Goal: Find specific page/section

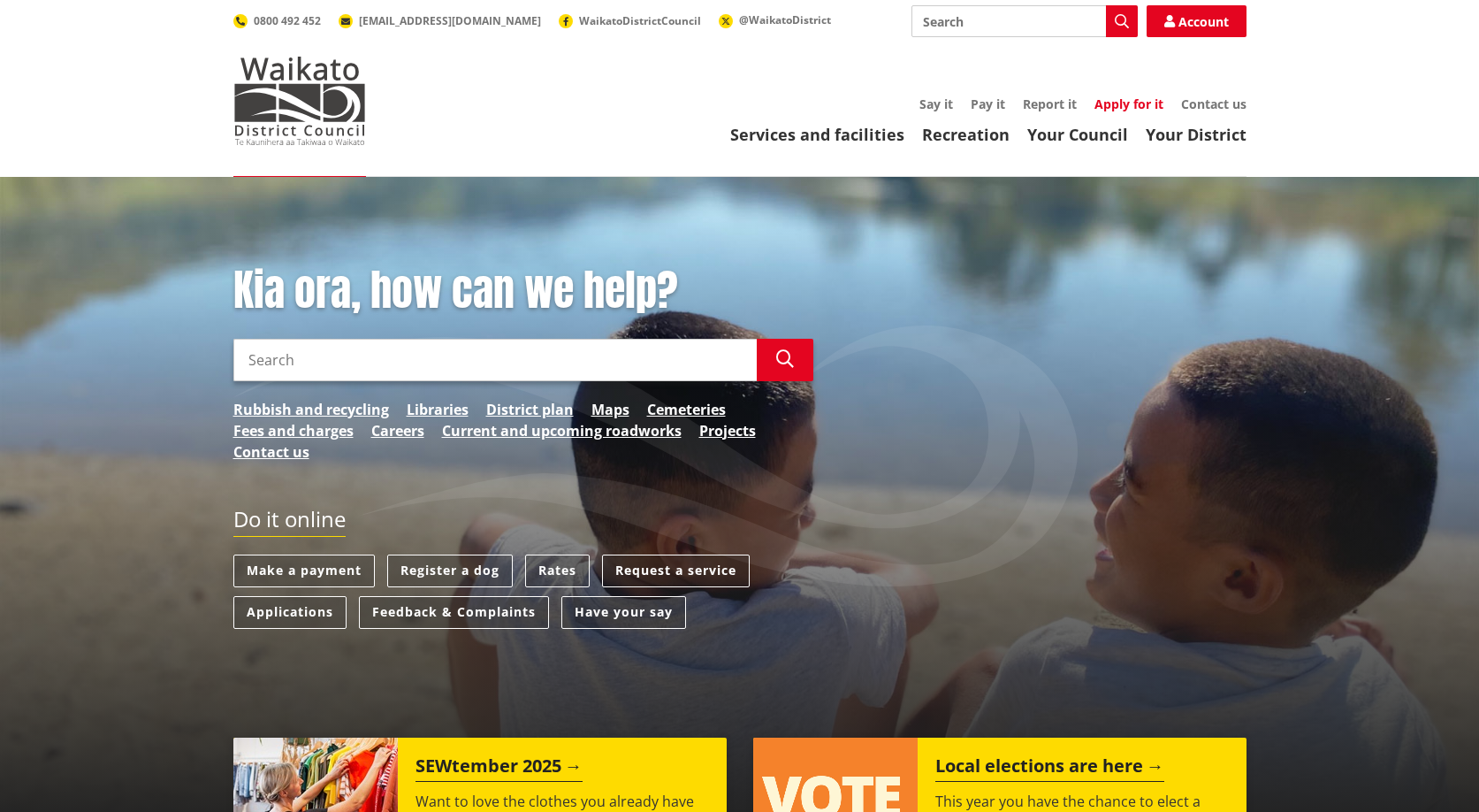
click at [1118, 103] on link "Apply for it" at bounding box center [1129, 104] width 69 height 17
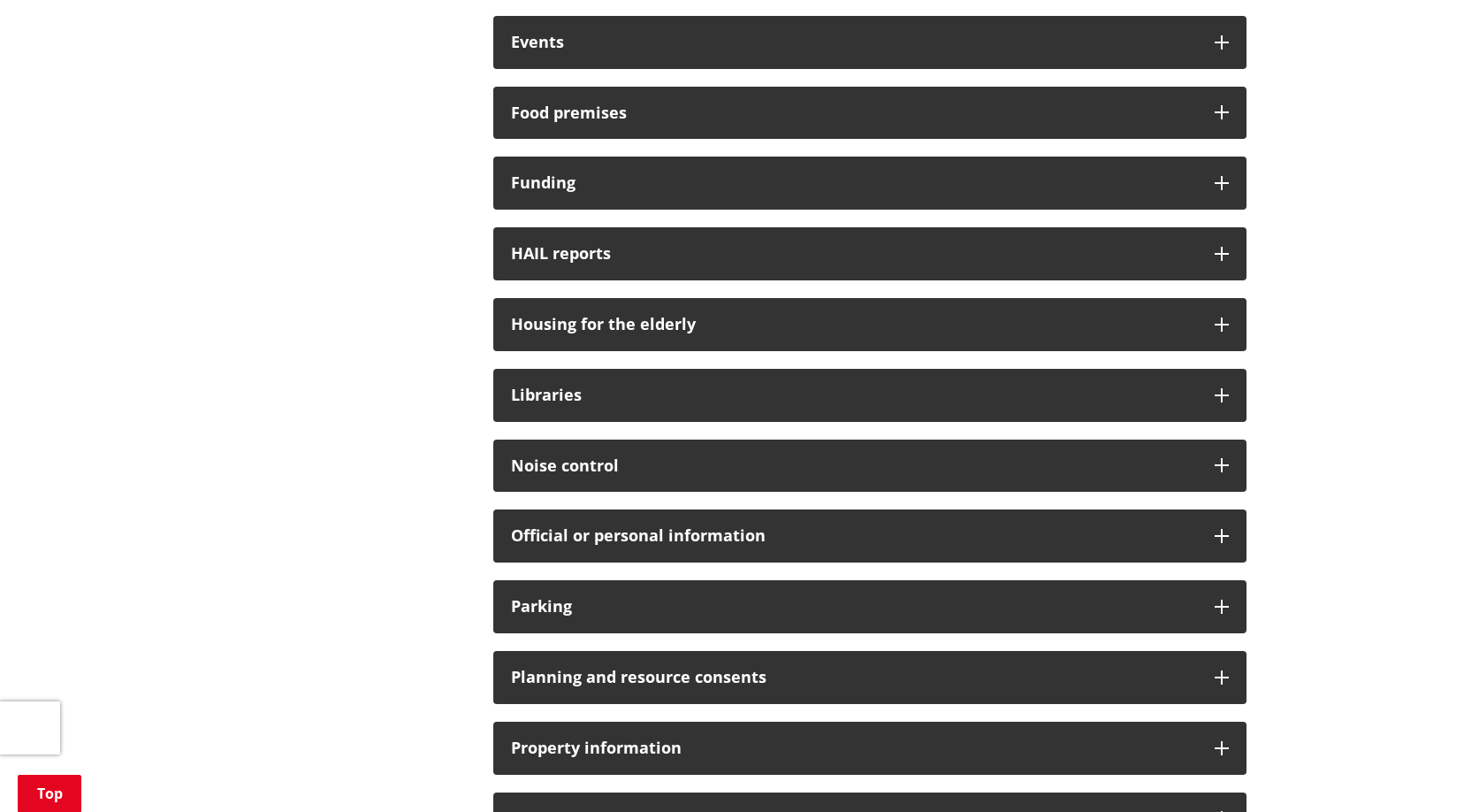
scroll to position [1061, 0]
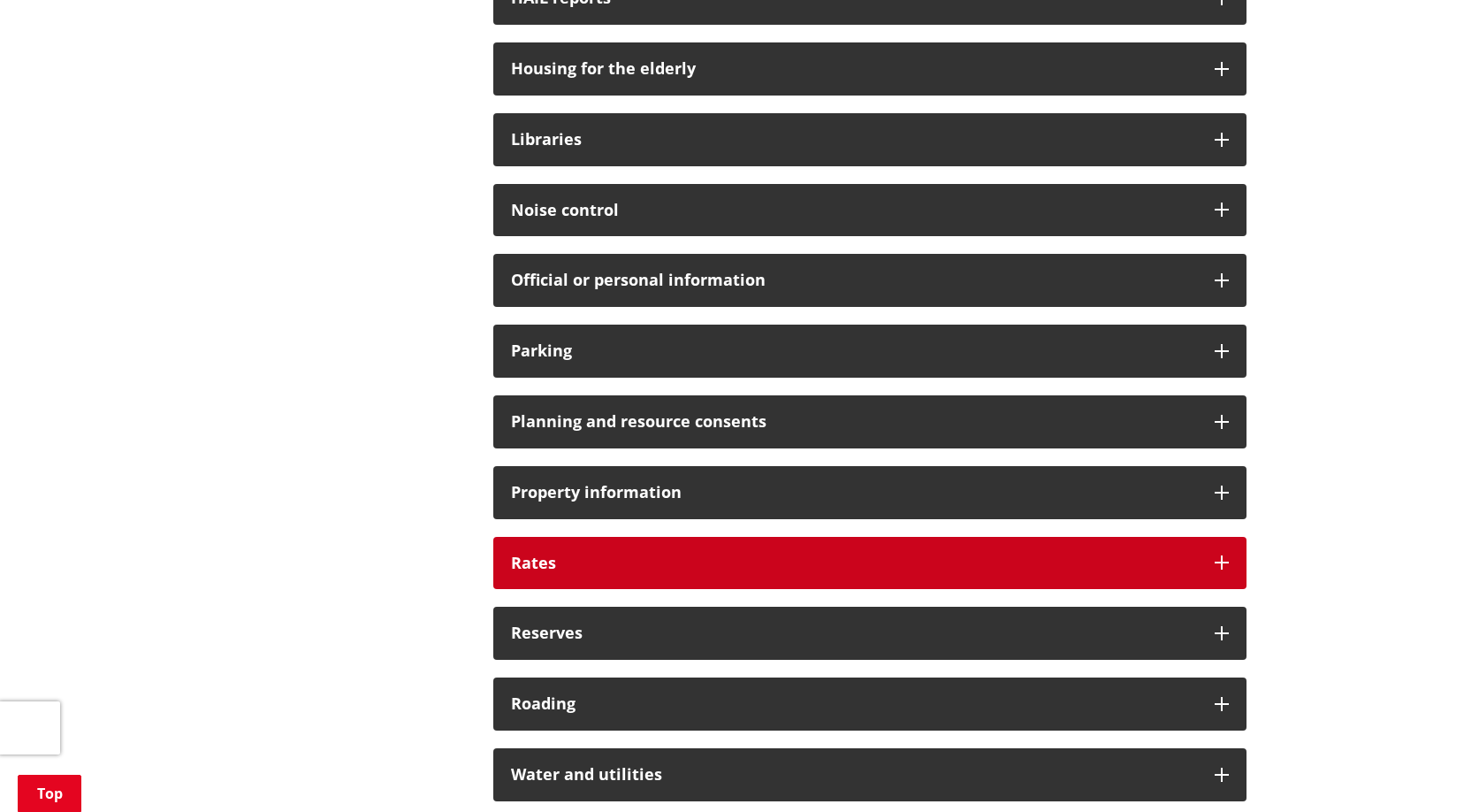
click at [858, 545] on div "Rates" at bounding box center [869, 563] width 753 height 53
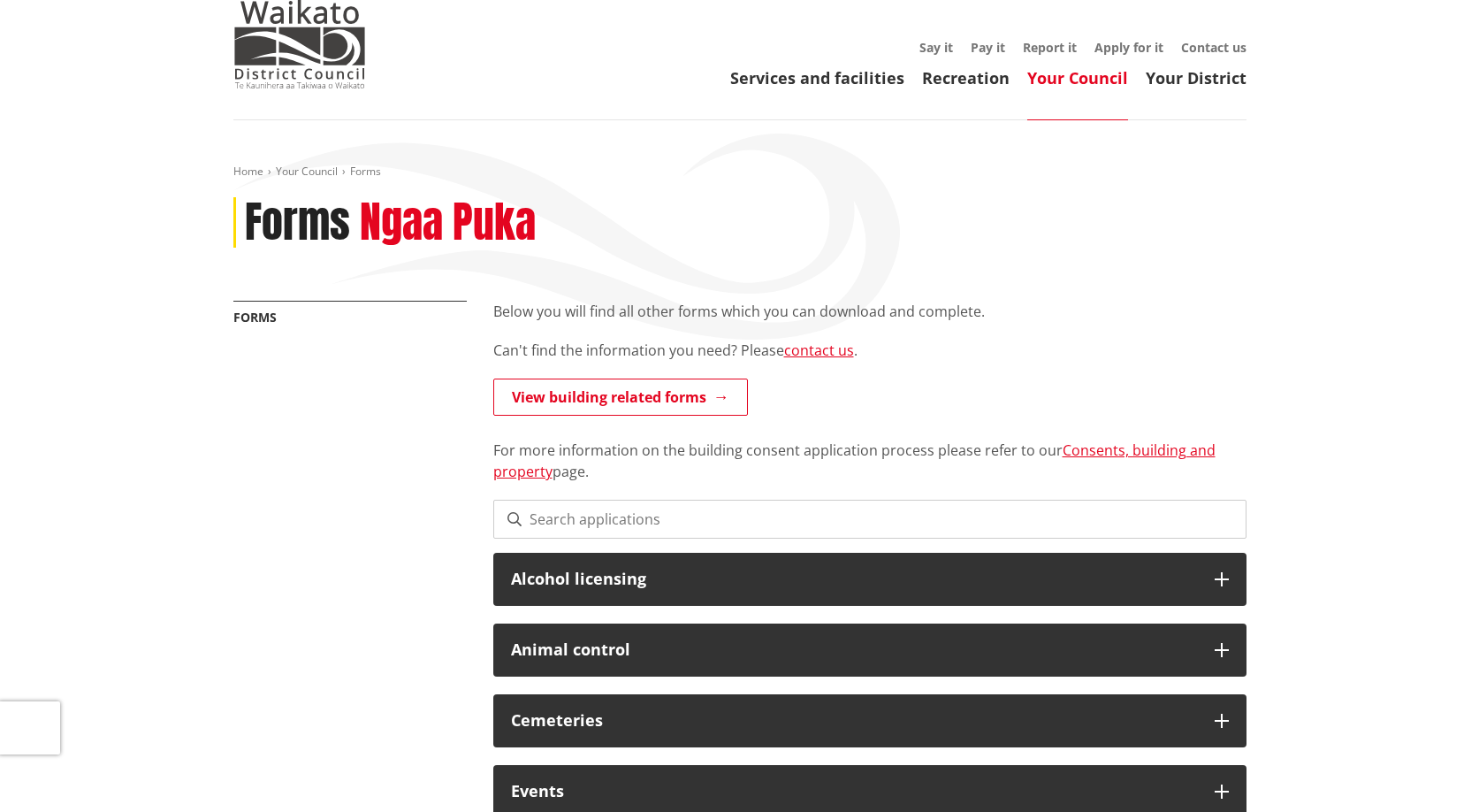
scroll to position [0, 0]
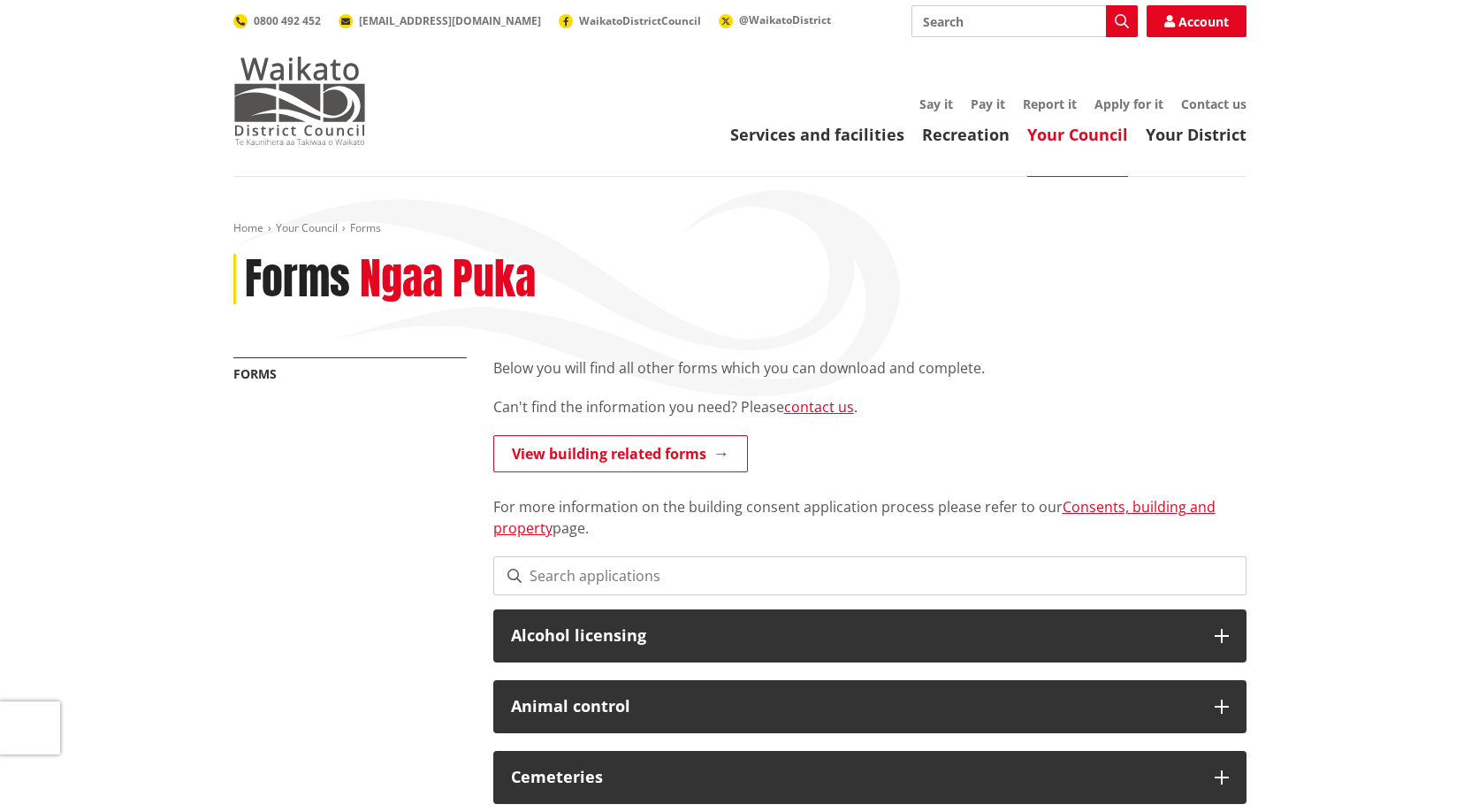
click at [356, 107] on img at bounding box center [299, 100] width 132 height 88
